Goal: Task Accomplishment & Management: Use online tool/utility

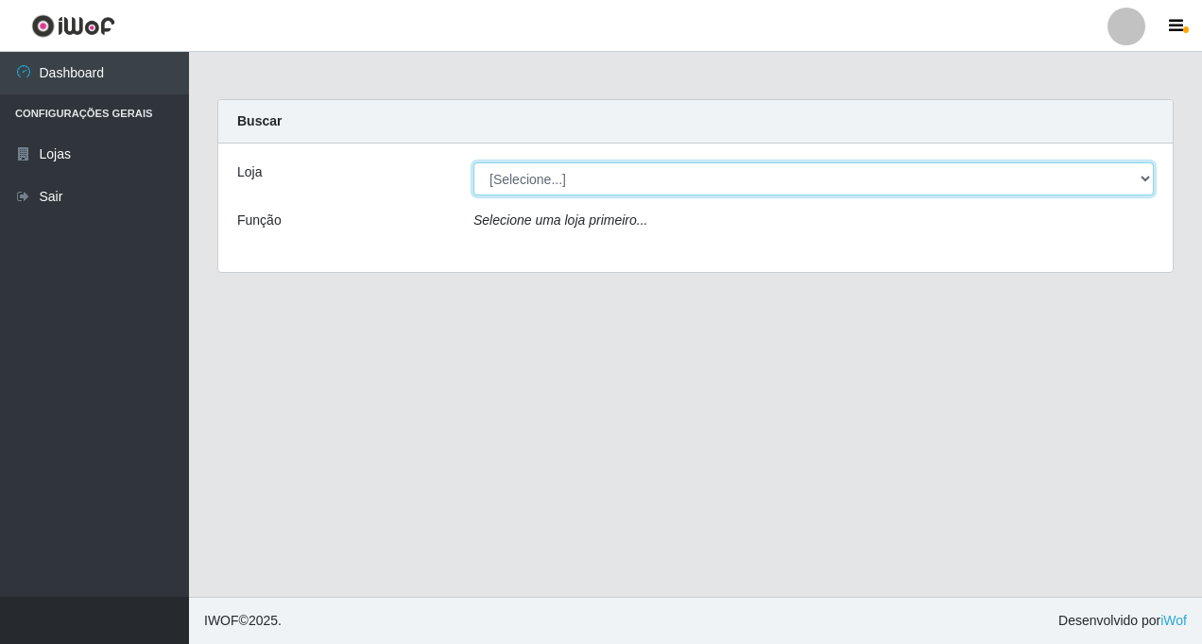
click at [1140, 182] on select "[Selecione...] Rede Fácil Construção" at bounding box center [813, 179] width 680 height 33
select select "318"
click at [473, 163] on select "[Selecione...] Rede Fácil Construção" at bounding box center [813, 179] width 680 height 33
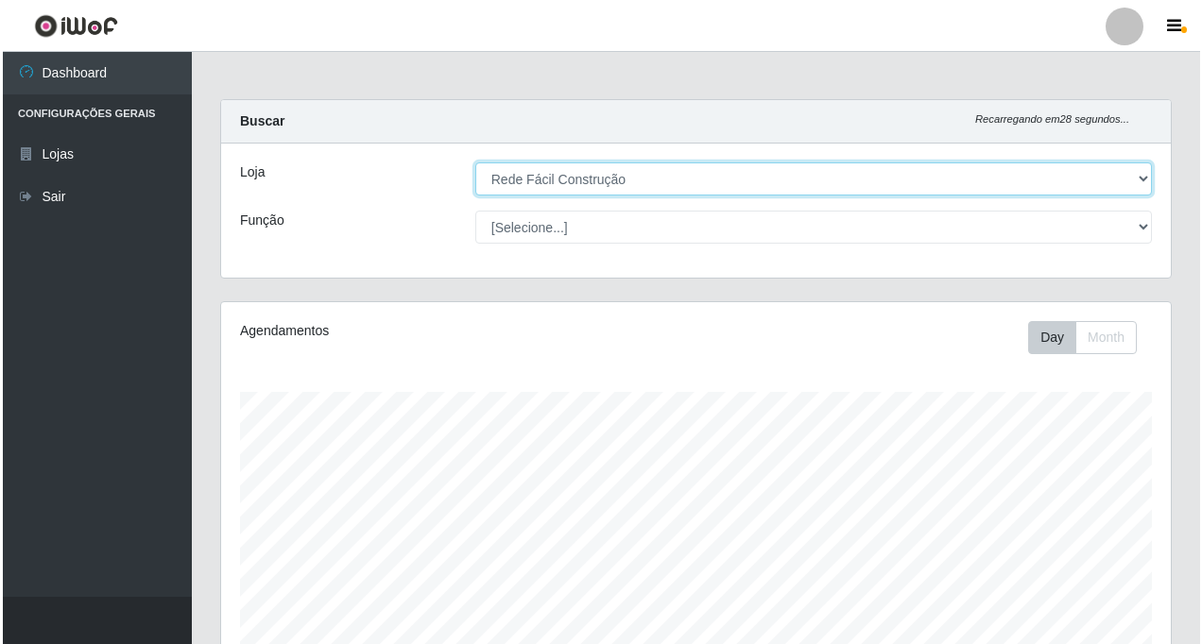
scroll to position [471, 0]
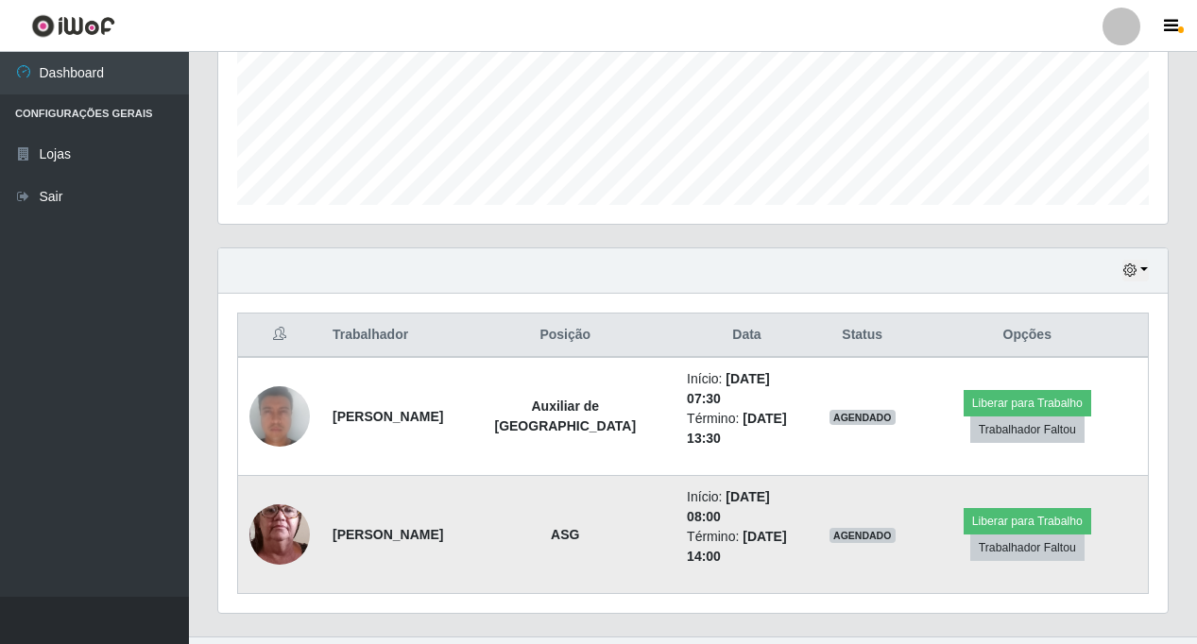
click at [278, 519] on img at bounding box center [279, 535] width 60 height 134
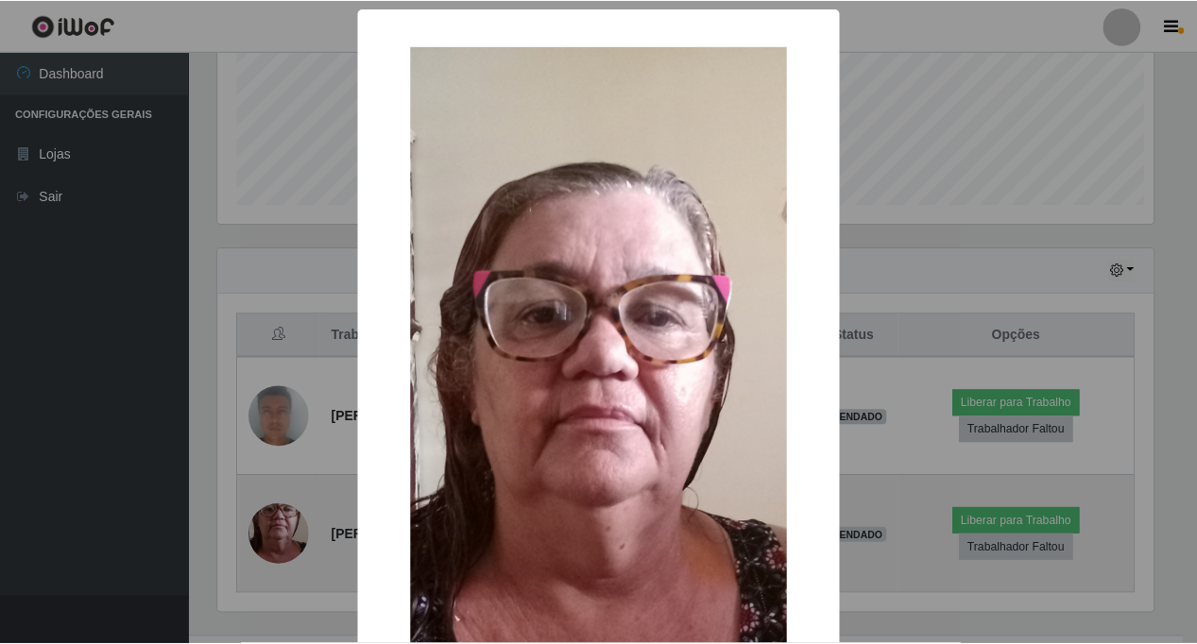
scroll to position [392, 940]
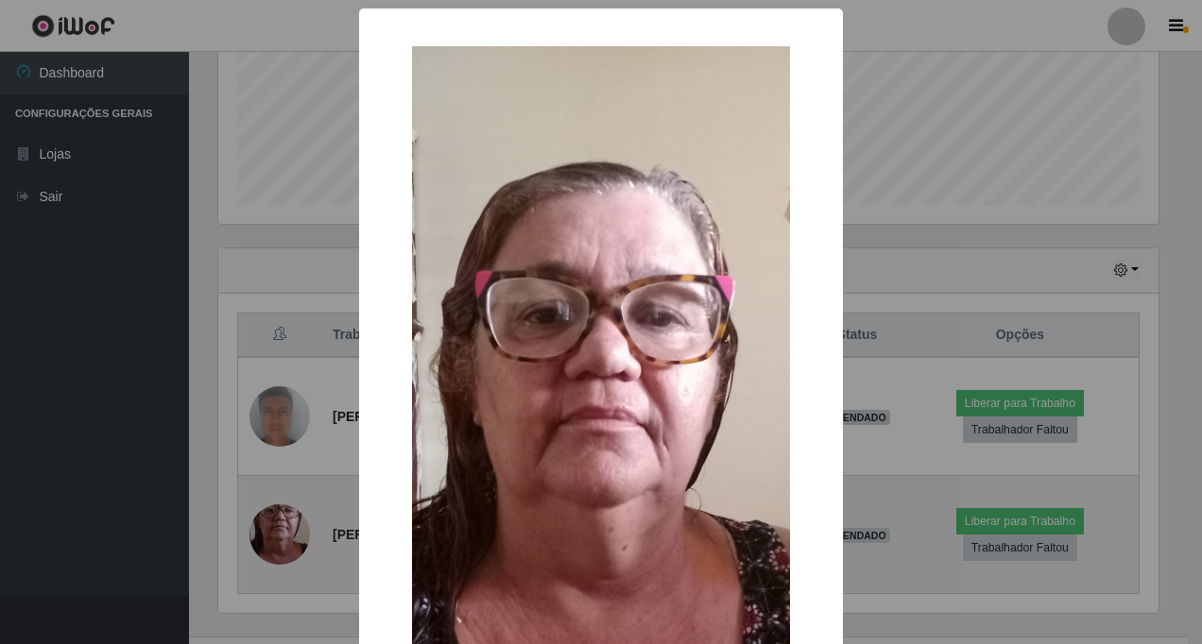
click at [278, 519] on div "× OK Cancel" at bounding box center [601, 322] width 1202 height 644
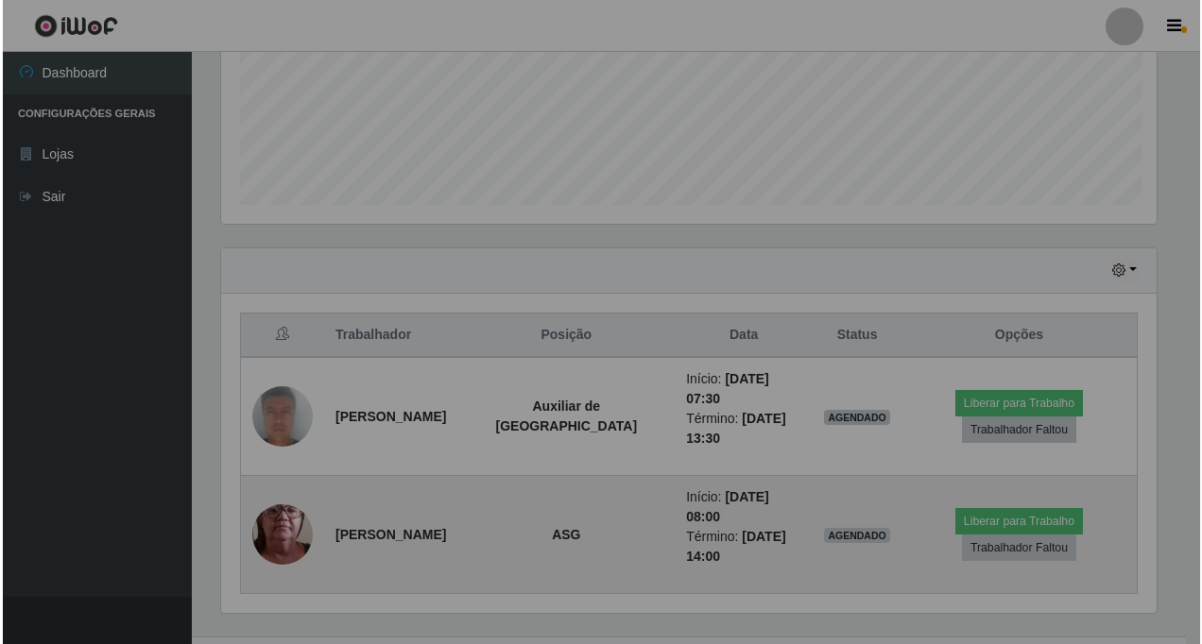
scroll to position [392, 950]
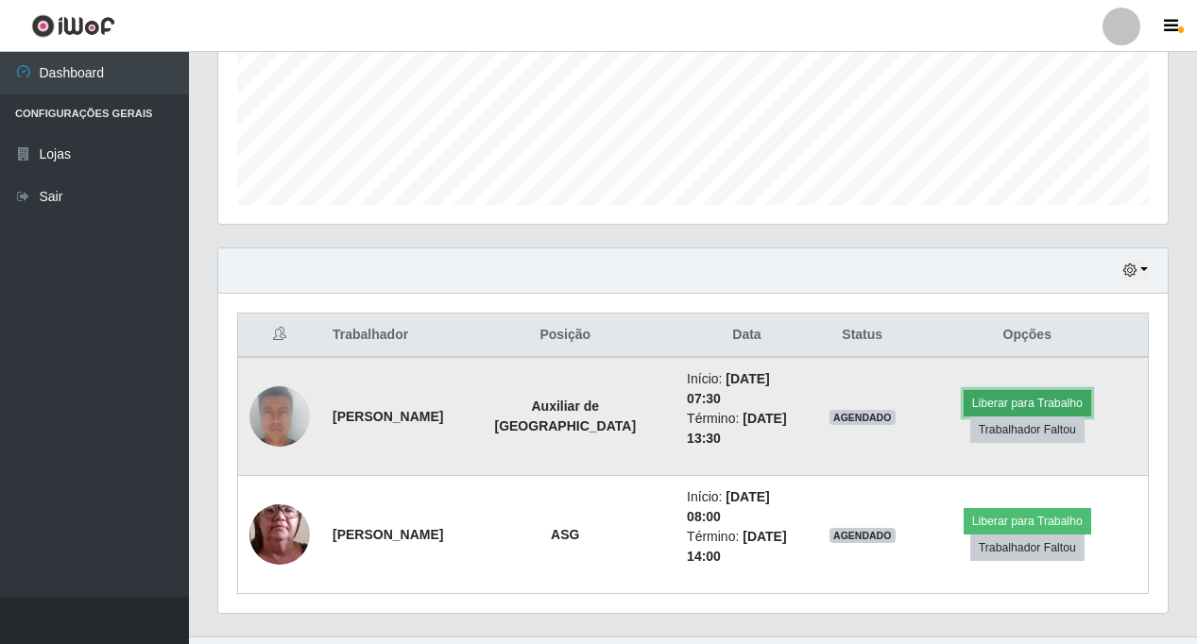
click at [977, 390] on button "Liberar para Trabalho" at bounding box center [1028, 403] width 128 height 26
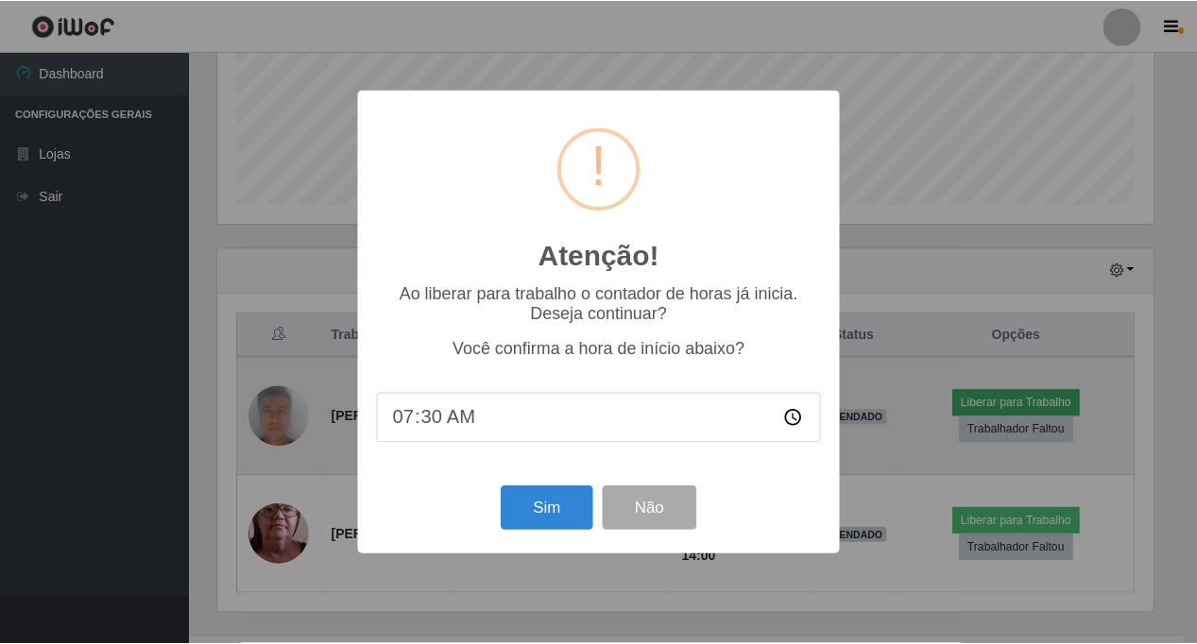
scroll to position [392, 940]
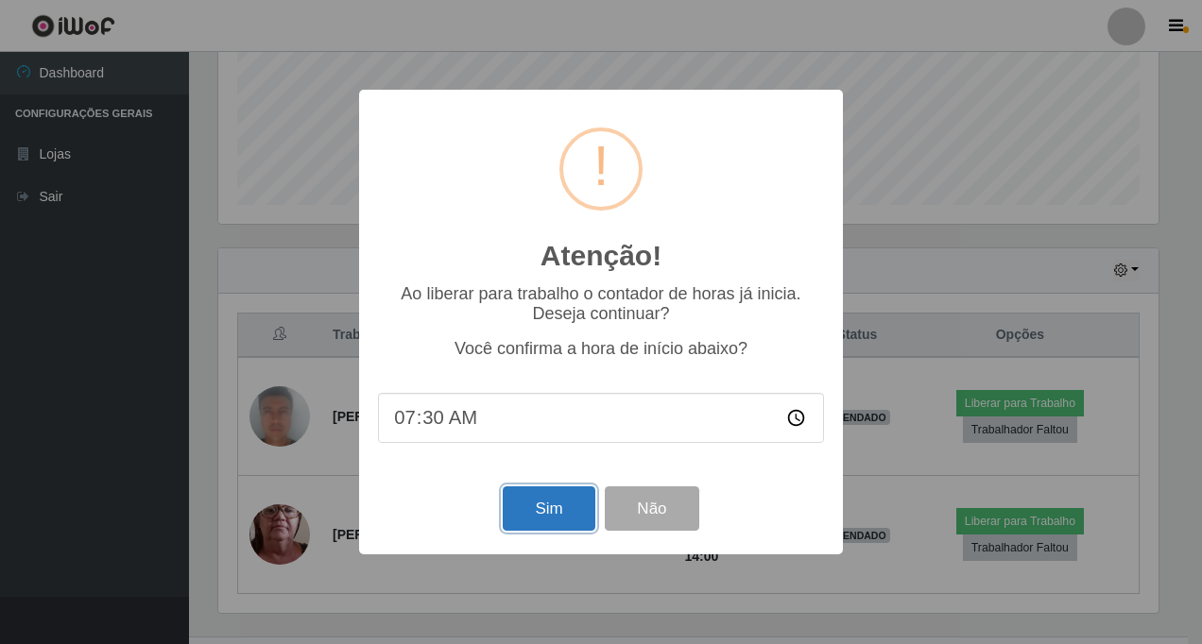
click at [534, 510] on button "Sim" at bounding box center [549, 509] width 92 height 44
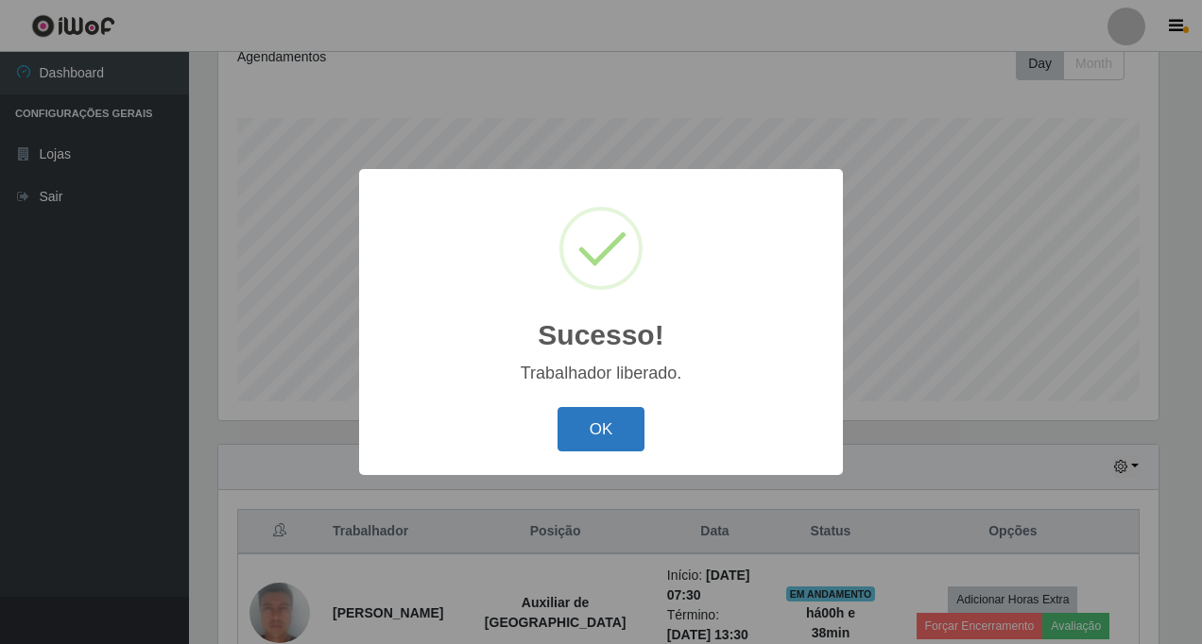
click at [617, 436] on button "OK" at bounding box center [602, 429] width 88 height 44
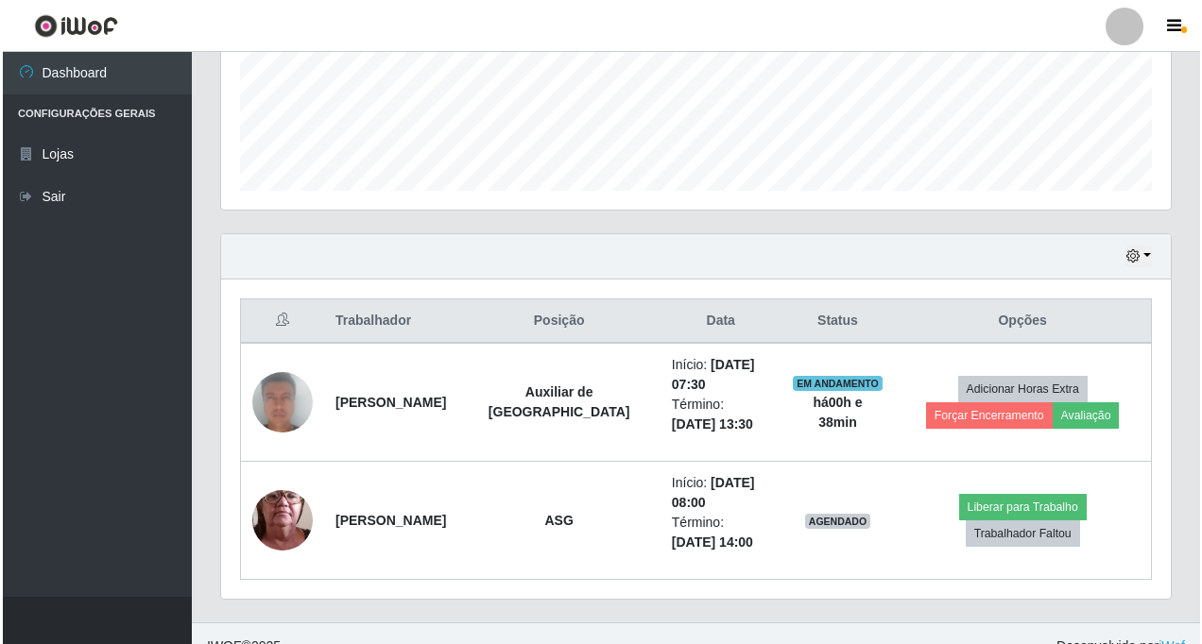
scroll to position [510, 0]
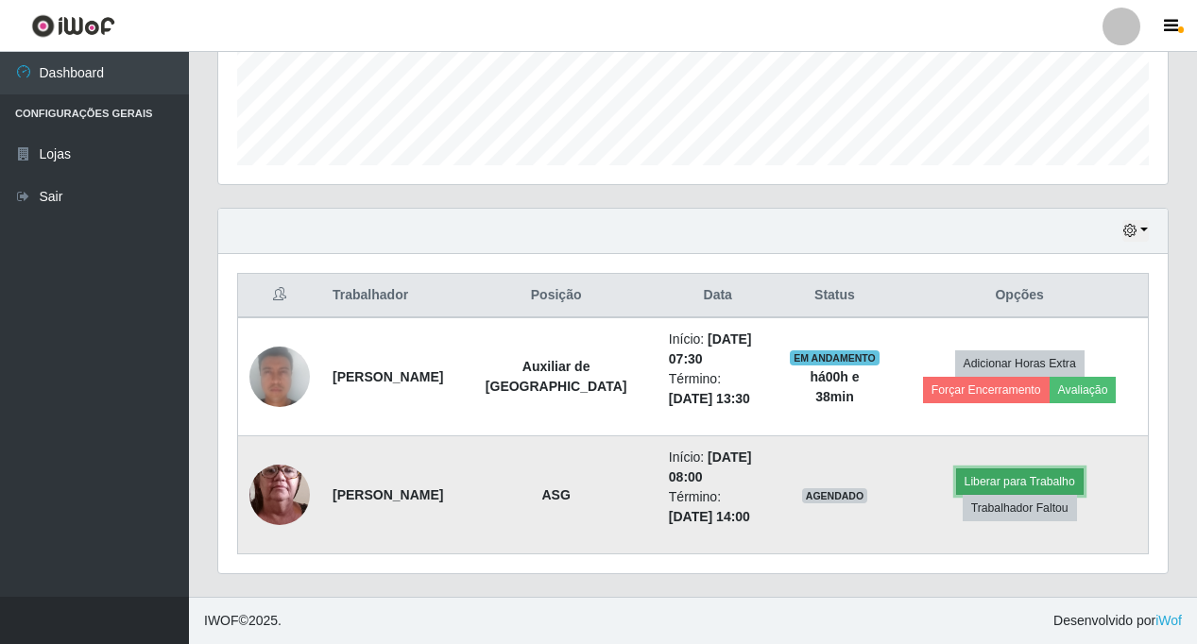
click at [956, 491] on button "Liberar para Trabalho" at bounding box center [1020, 482] width 128 height 26
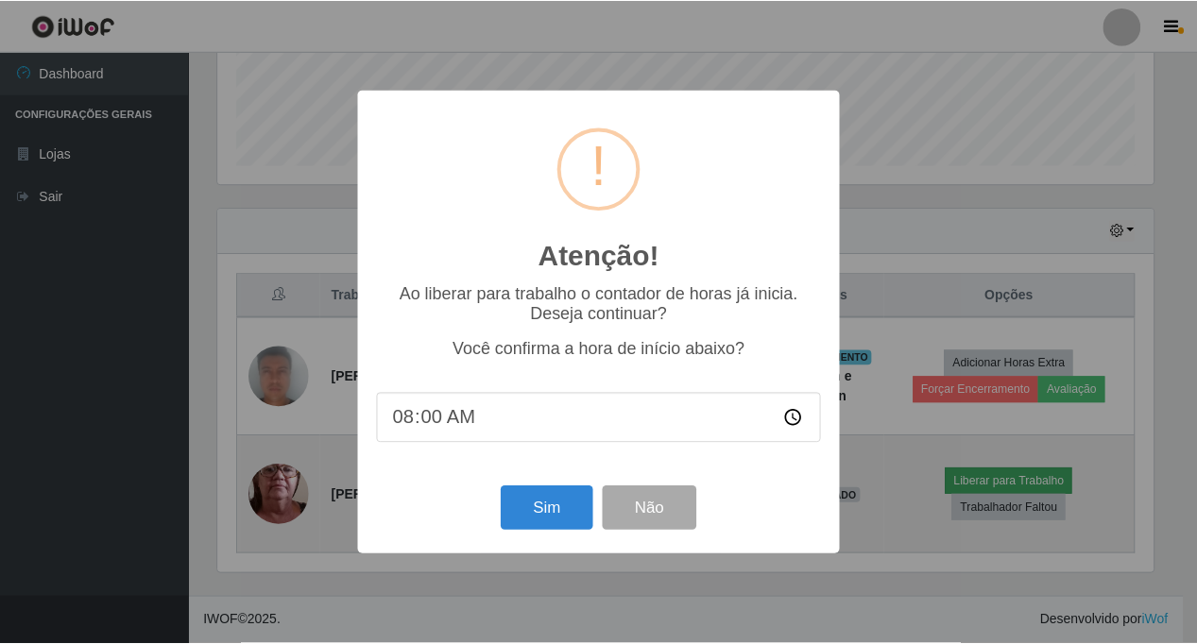
scroll to position [392, 940]
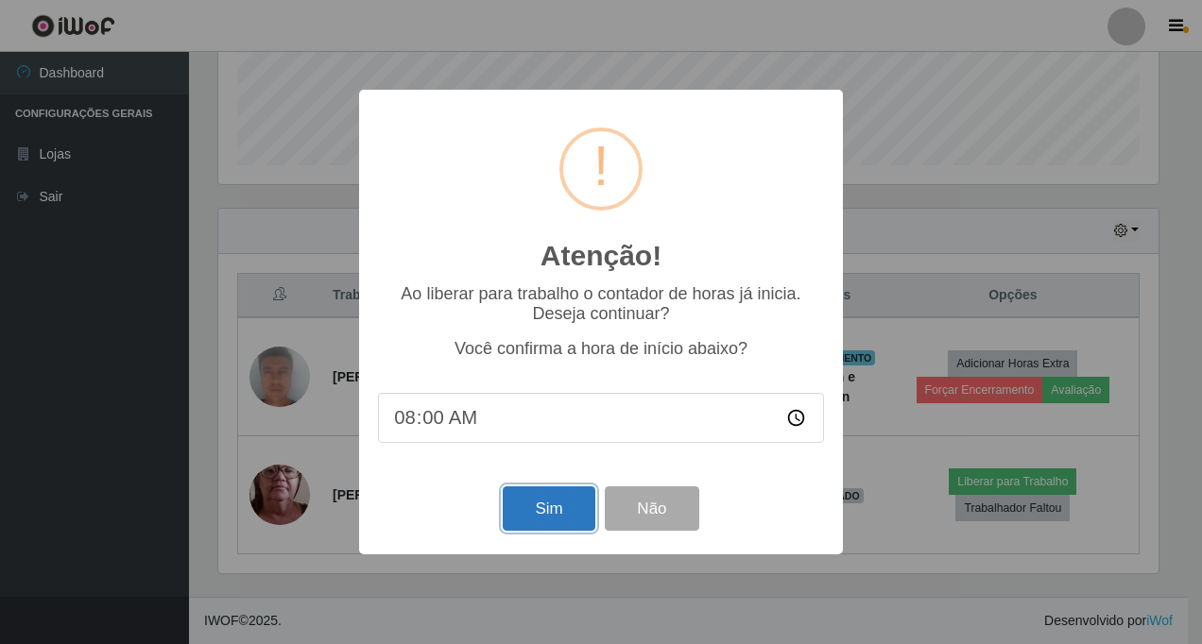
click at [538, 507] on button "Sim" at bounding box center [549, 509] width 92 height 44
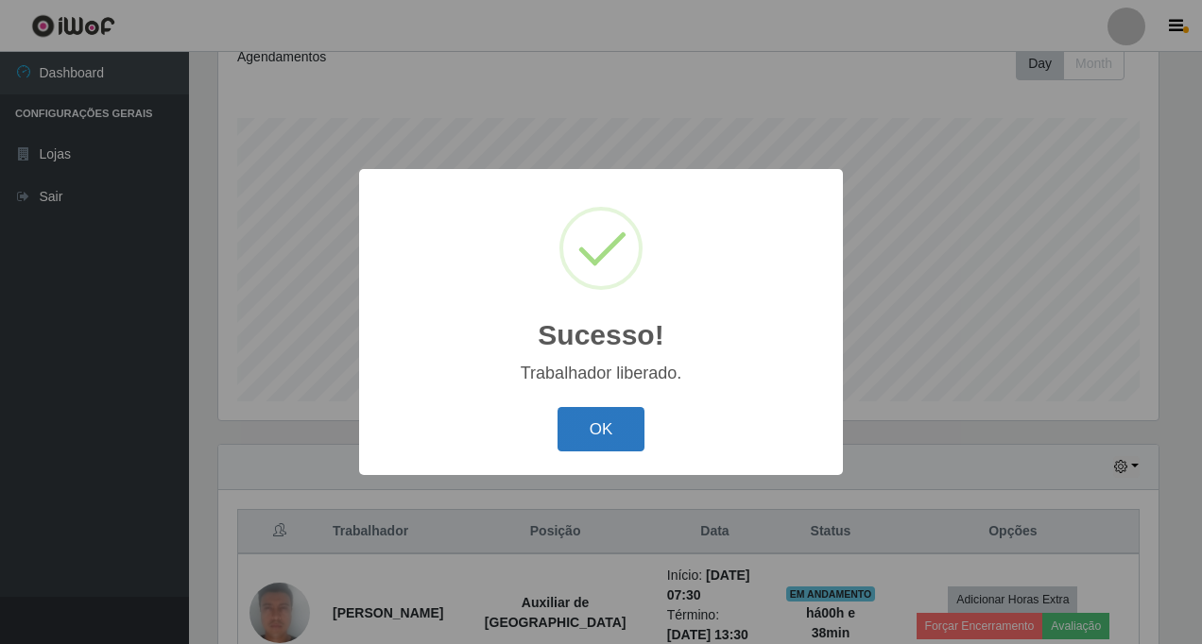
click at [585, 420] on button "OK" at bounding box center [602, 429] width 88 height 44
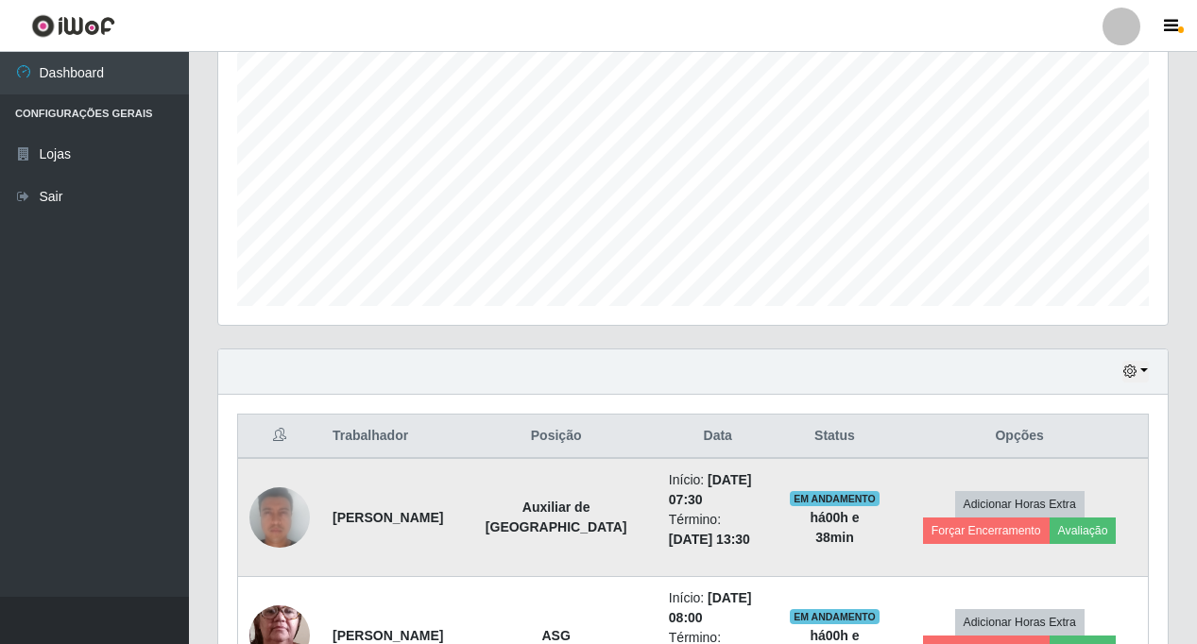
scroll to position [510, 0]
